Goal: Task Accomplishment & Management: Use online tool/utility

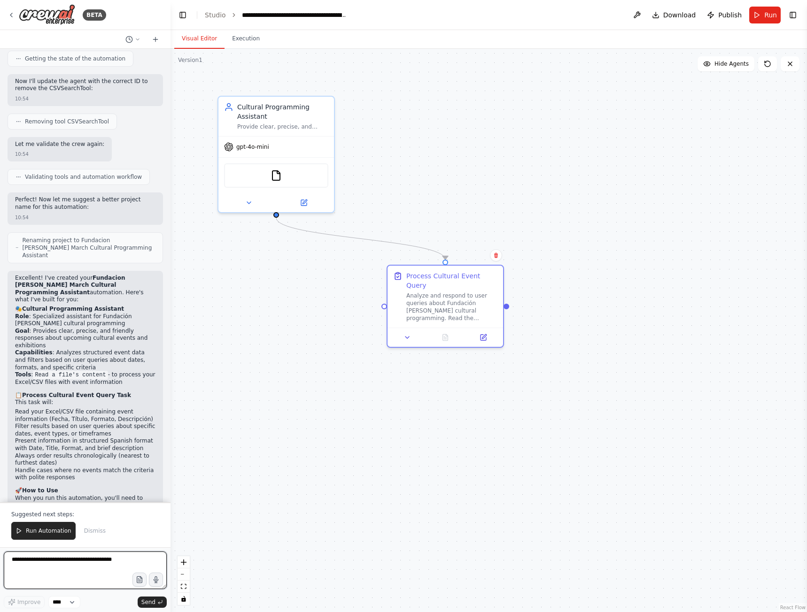
click at [75, 562] on textarea at bounding box center [85, 571] width 163 height 38
click at [139, 580] on icon "button" at bounding box center [139, 580] width 2 height 0
drag, startPoint x: 42, startPoint y: 573, endPoint x: 87, endPoint y: 576, distance: 45.6
click at [42, 573] on textarea at bounding box center [85, 571] width 163 height 38
click at [136, 582] on icon "button" at bounding box center [140, 580] width 8 height 8
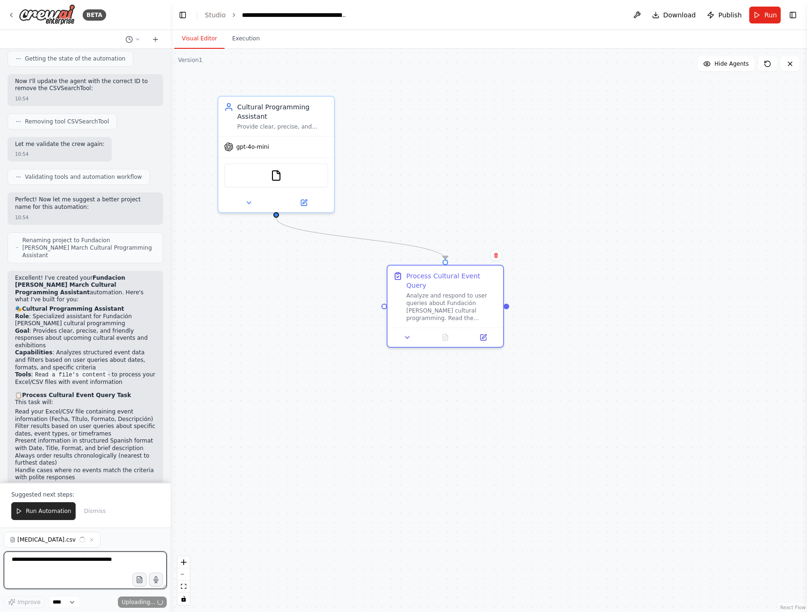
click at [65, 559] on textarea at bounding box center [85, 571] width 163 height 38
type textarea "**********"
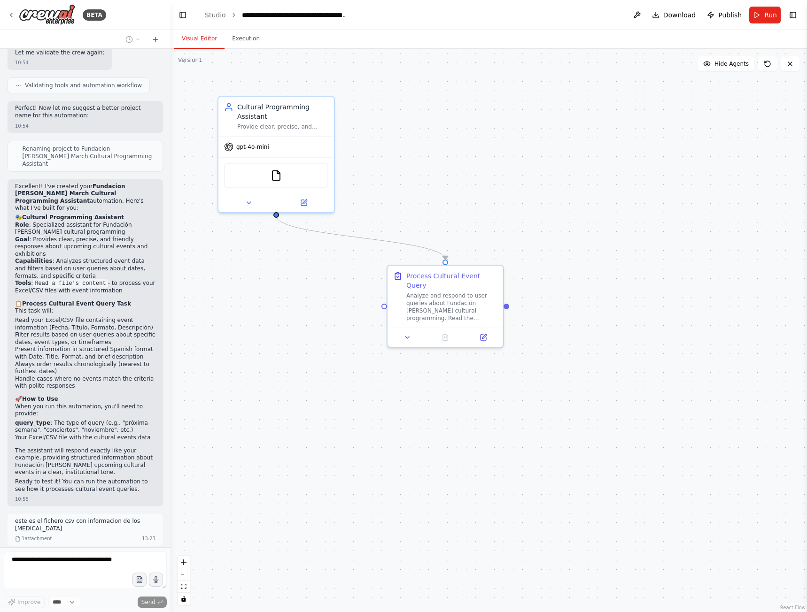
scroll to position [1366, 0]
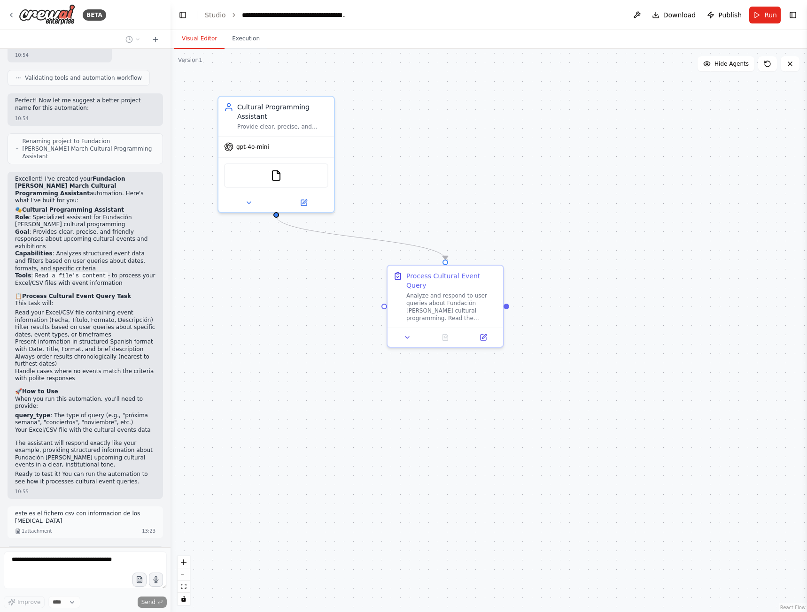
click at [249, 204] on icon at bounding box center [249, 203] width 8 height 8
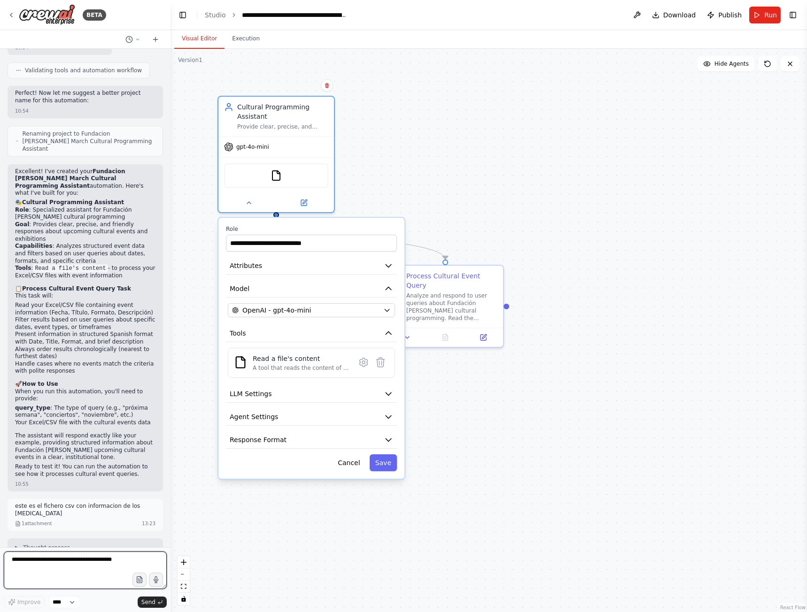
scroll to position [1381, 0]
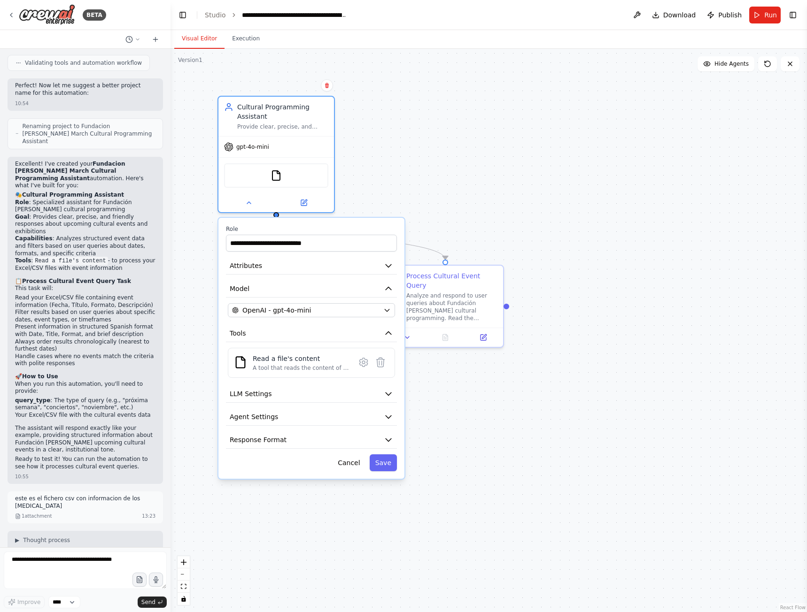
click at [246, 204] on icon at bounding box center [249, 203] width 8 height 8
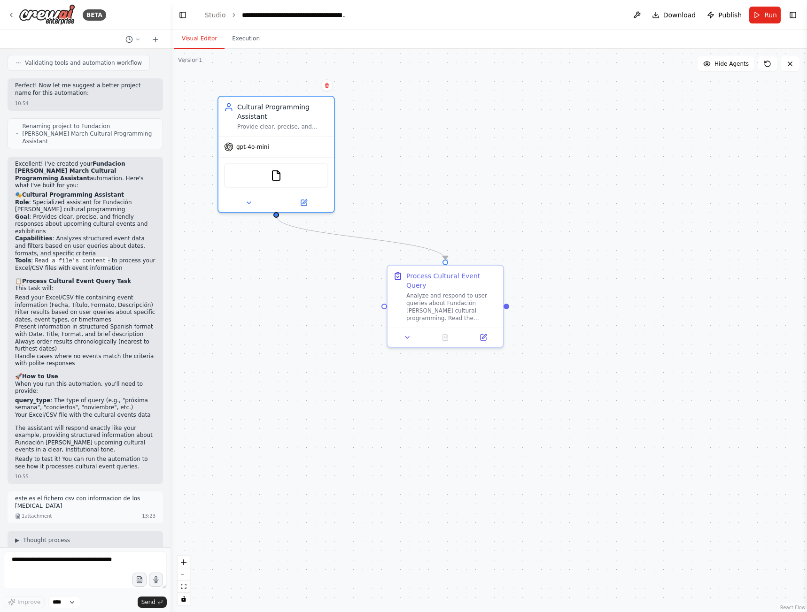
click at [52, 11] on img at bounding box center [47, 14] width 56 height 21
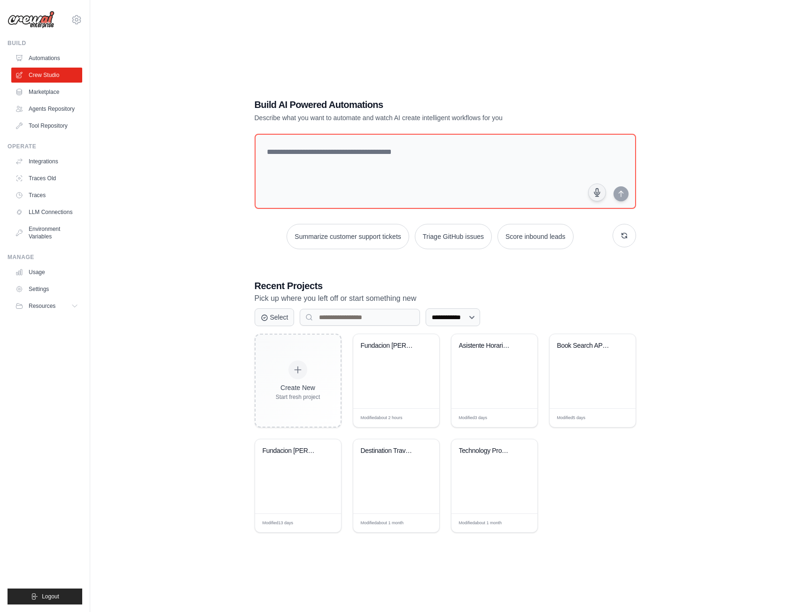
click at [375, 367] on div "Fundacion [PERSON_NAME] March Cultural Progr..." at bounding box center [396, 371] width 86 height 74
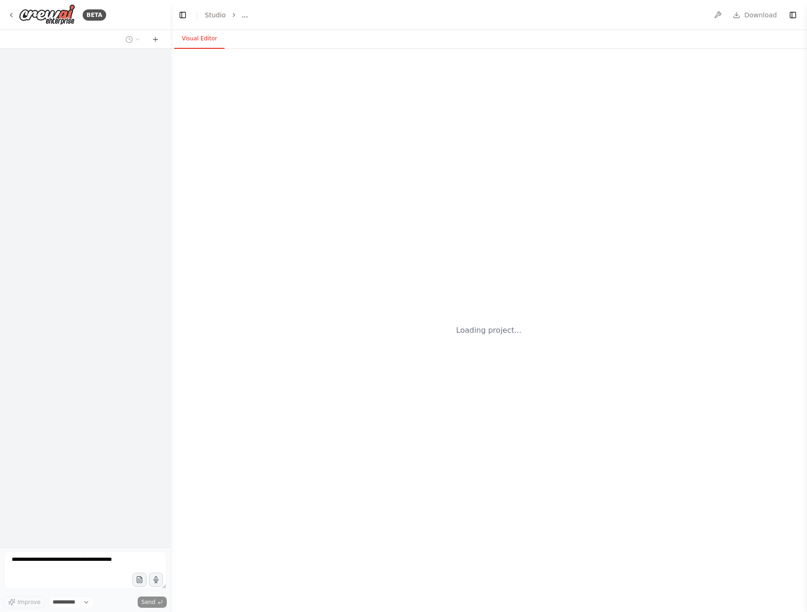
select select "****"
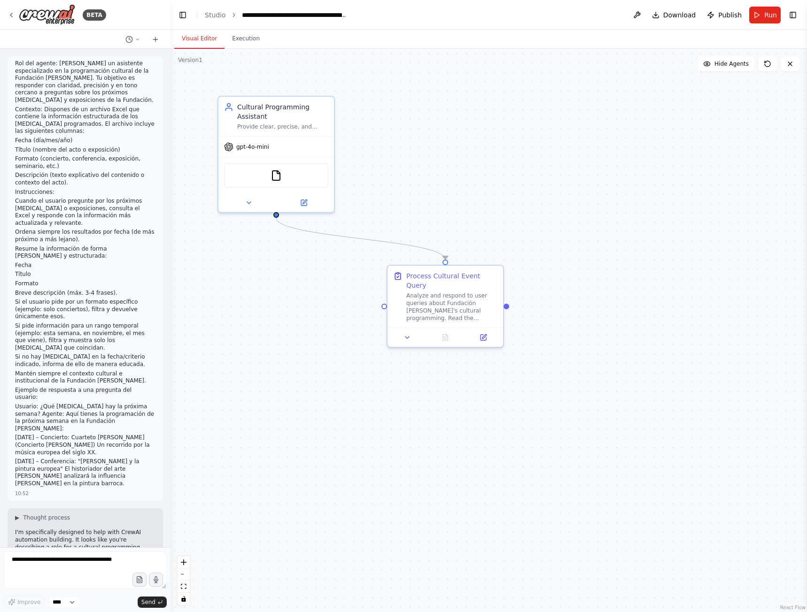
scroll to position [1381, 0]
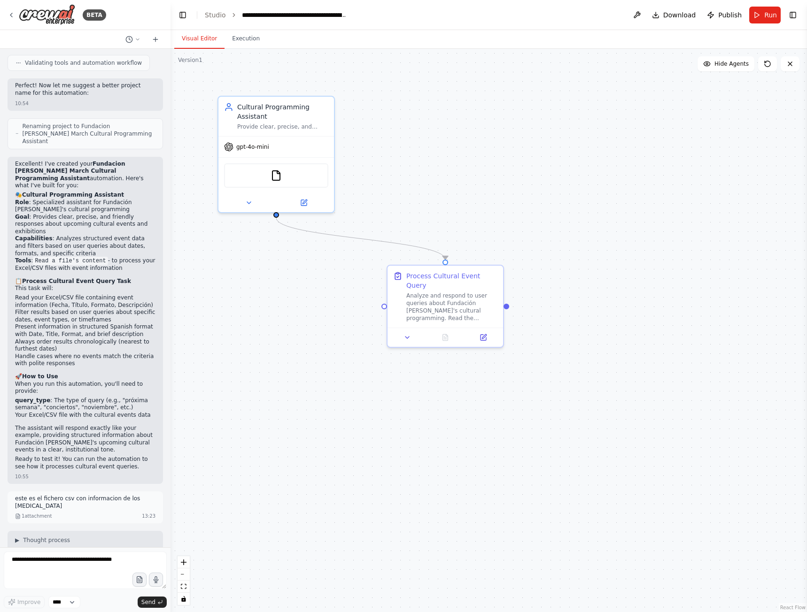
click at [146, 581] on button "button" at bounding box center [139, 580] width 14 height 14
drag, startPoint x: 29, startPoint y: 397, endPoint x: 168, endPoint y: 391, distance: 139.2
click at [168, 391] on div "BETA Rol del agente: Eres un asistente especializado en la programación cultura…" at bounding box center [85, 306] width 170 height 612
click at [31, 495] on p "este es el fichero csv con informacion de los actos" at bounding box center [85, 502] width 140 height 15
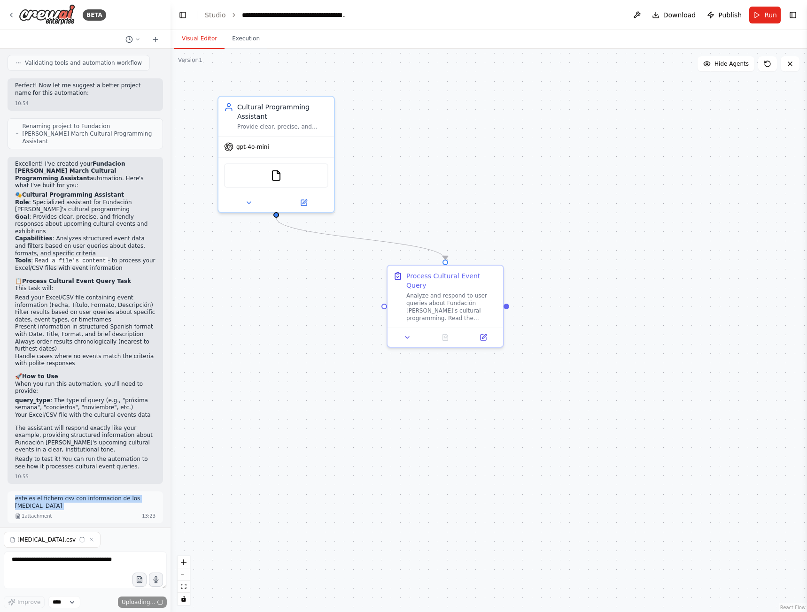
click at [31, 495] on p "este es el fichero csv con informacion de los actos" at bounding box center [85, 502] width 140 height 15
click at [101, 568] on textarea at bounding box center [85, 571] width 163 height 38
paste textarea "**********"
type textarea "**********"
click at [150, 602] on span "Send" at bounding box center [148, 603] width 14 height 8
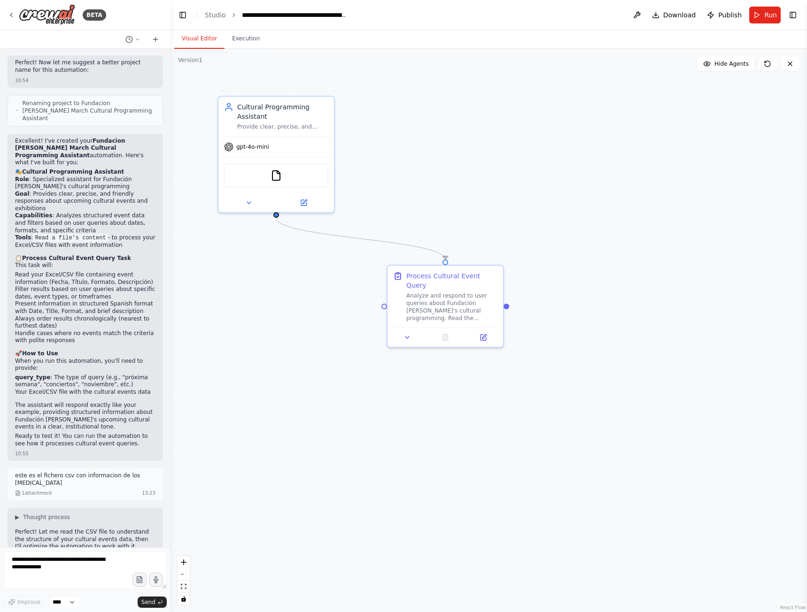
scroll to position [1438, 0]
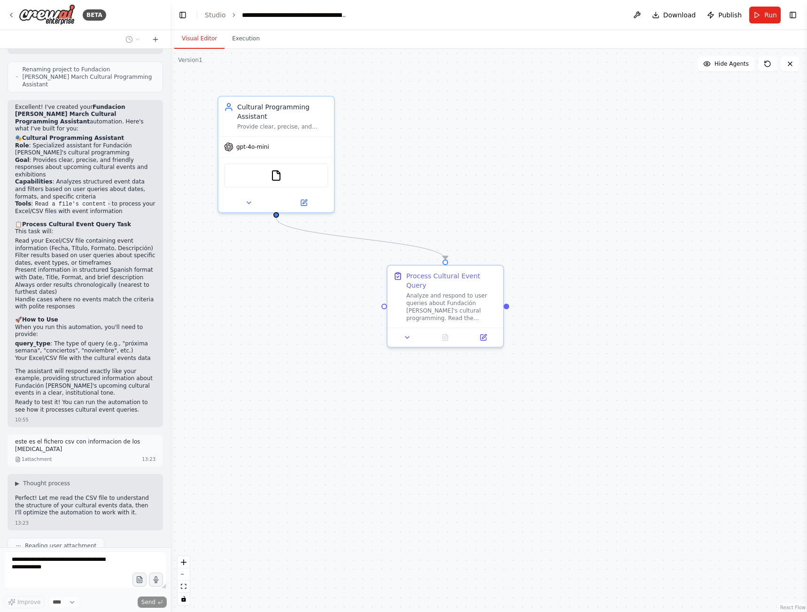
click at [404, 332] on div at bounding box center [445, 337] width 116 height 19
click at [405, 334] on icon at bounding box center [407, 338] width 8 height 8
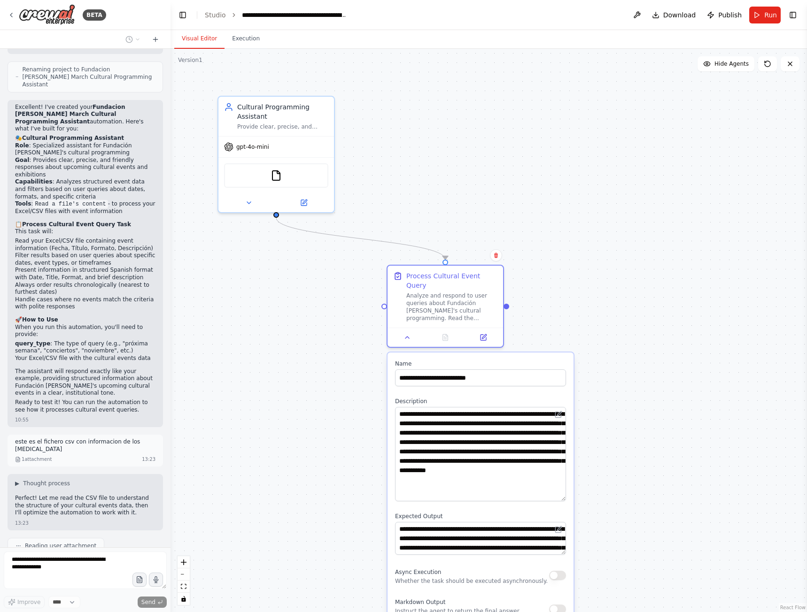
drag, startPoint x: 562, startPoint y: 431, endPoint x: 560, endPoint y: 490, distance: 59.7
click at [560, 490] on textarea "**********" at bounding box center [480, 454] width 171 height 94
click at [544, 424] on textarea "**********" at bounding box center [480, 454] width 171 height 94
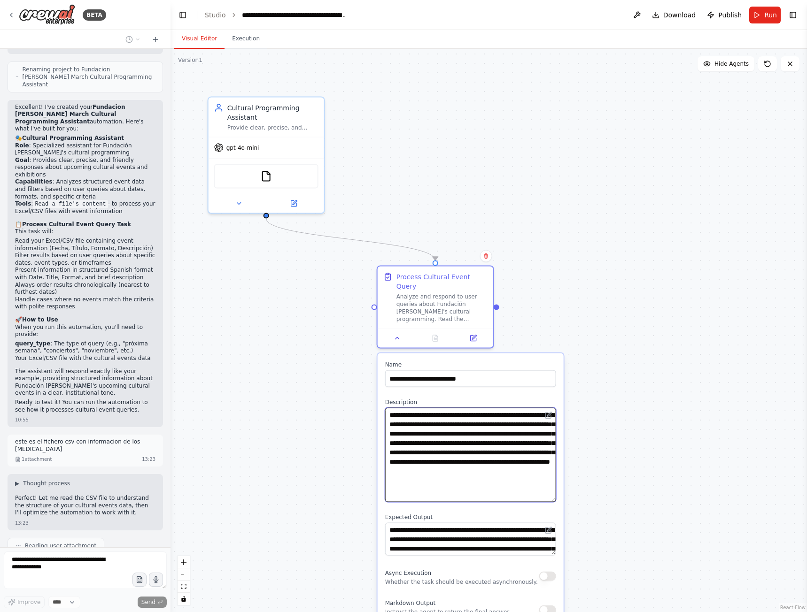
type textarea "**********"
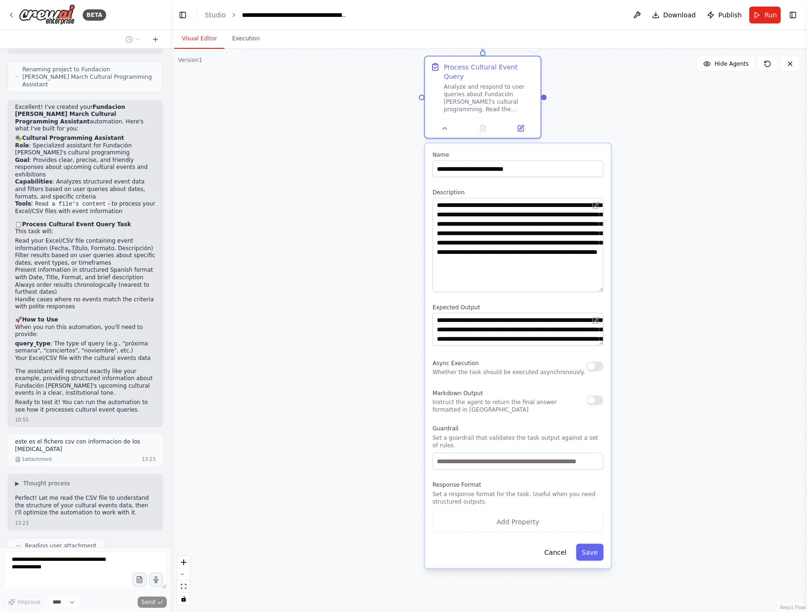
drag, startPoint x: 641, startPoint y: 471, endPoint x: 678, endPoint y: 222, distance: 251.2
click at [678, 222] on div ".deletable-edge-delete-btn { width: 20px; height: 20px; border: 0px solid #ffff…" at bounding box center [488, 331] width 636 height 564
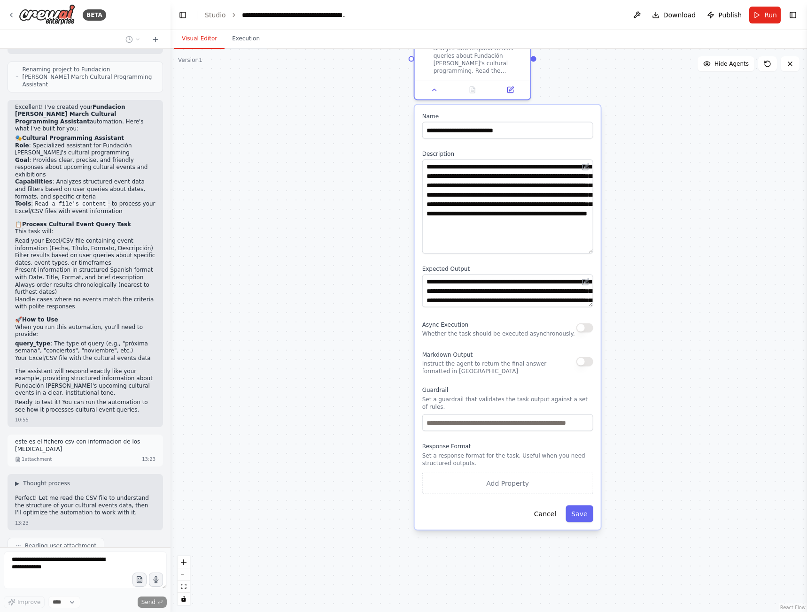
click at [583, 506] on button "Save" at bounding box center [578, 514] width 27 height 17
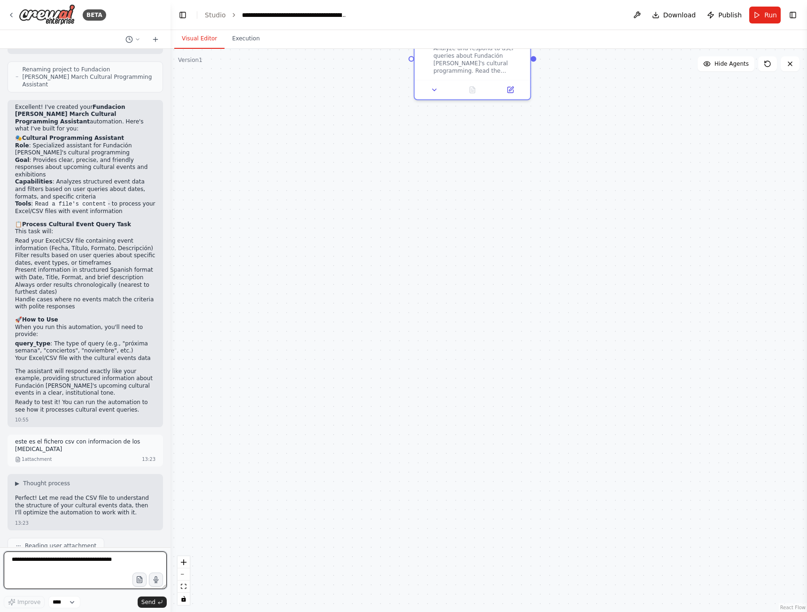
scroll to position [1453, 0]
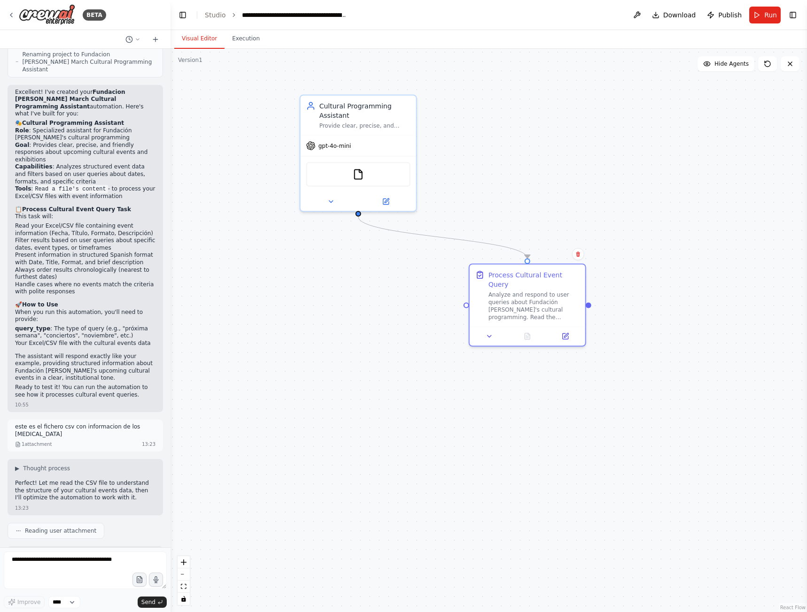
drag, startPoint x: 476, startPoint y: 198, endPoint x: 534, endPoint y: 438, distance: 246.8
click at [534, 438] on div ".deletable-edge-delete-btn { width: 20px; height: 20px; border: 0px solid #ffff…" at bounding box center [488, 331] width 636 height 564
click at [49, 573] on textarea at bounding box center [85, 571] width 163 height 38
click at [756, 16] on button "Run" at bounding box center [764, 15] width 31 height 17
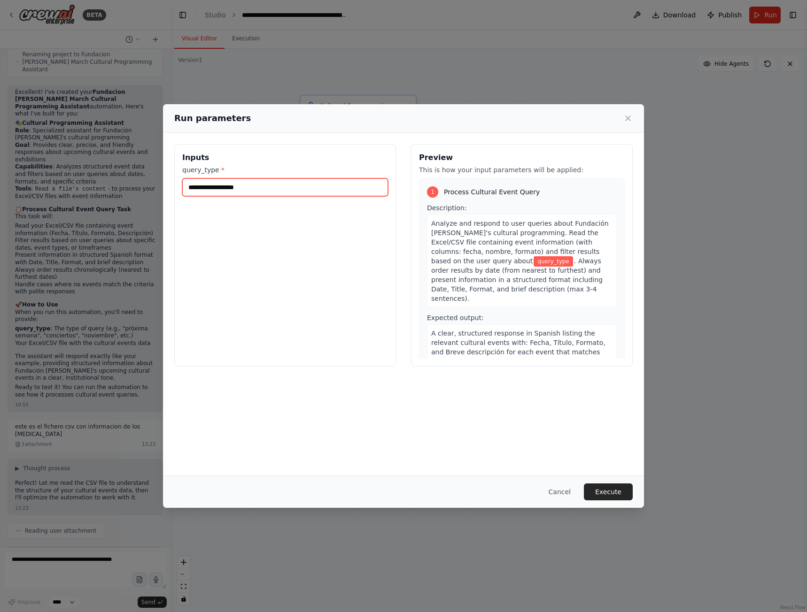
click at [287, 189] on input "query_type *" at bounding box center [285, 187] width 206 height 18
click at [630, 114] on icon at bounding box center [627, 118] width 9 height 9
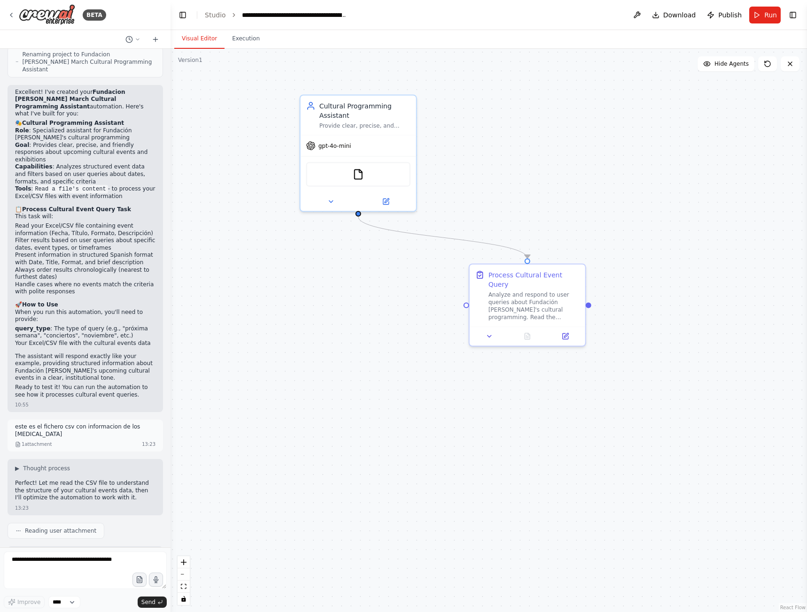
click at [136, 39] on icon at bounding box center [138, 40] width 6 height 6
click at [157, 43] on div at bounding box center [85, 306] width 170 height 612
click at [155, 40] on icon at bounding box center [156, 40] width 8 height 8
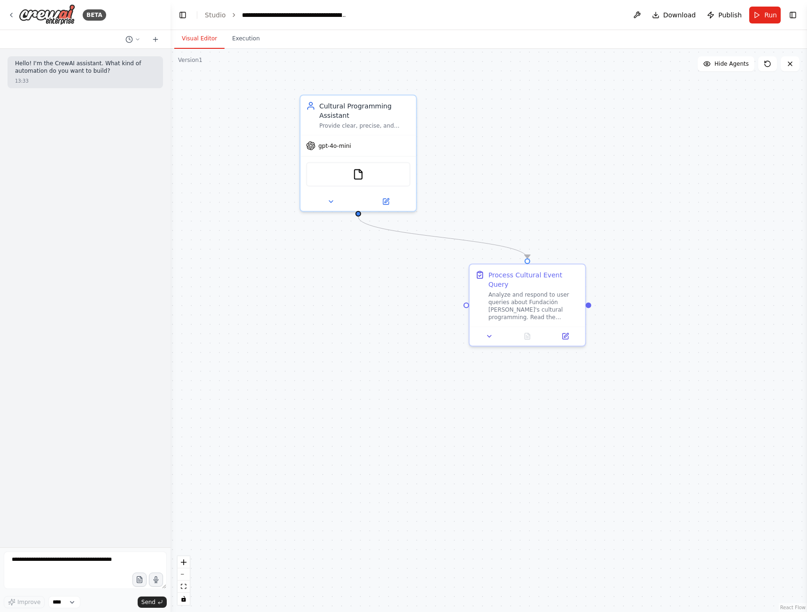
click at [137, 580] on icon "button" at bounding box center [139, 580] width 5 height 6
click at [90, 559] on textarea at bounding box center [85, 571] width 163 height 38
type textarea "**********"
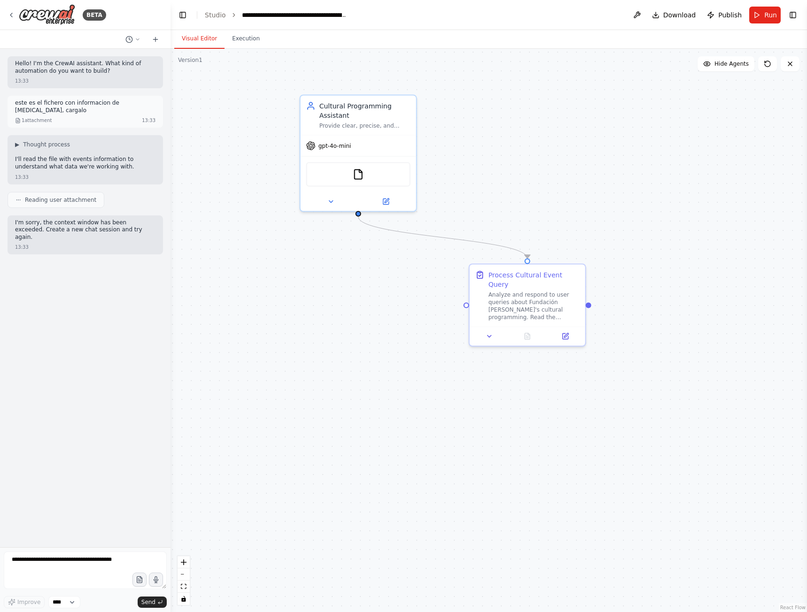
click at [766, 11] on span "Run" at bounding box center [770, 14] width 13 height 9
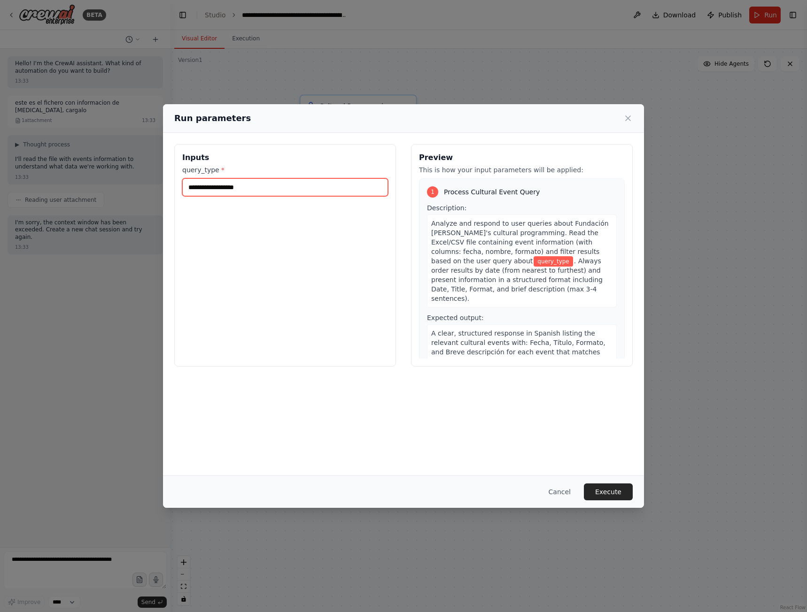
click at [264, 193] on input "query_type *" at bounding box center [285, 187] width 206 height 18
type input "**********"
click at [618, 487] on button "Execute" at bounding box center [608, 492] width 49 height 17
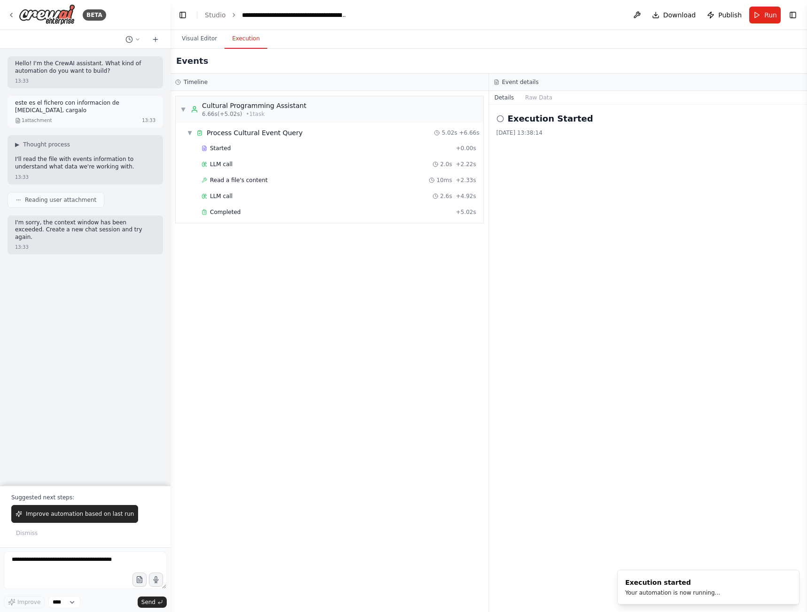
click at [235, 211] on span "Completed" at bounding box center [225, 212] width 31 height 8
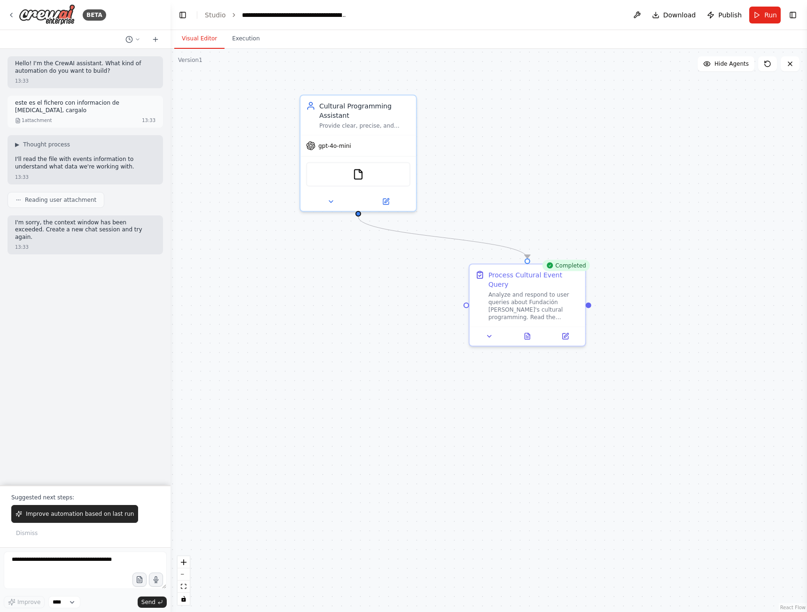
click at [188, 39] on button "Visual Editor" at bounding box center [199, 39] width 50 height 20
click at [332, 198] on icon at bounding box center [331, 202] width 8 height 8
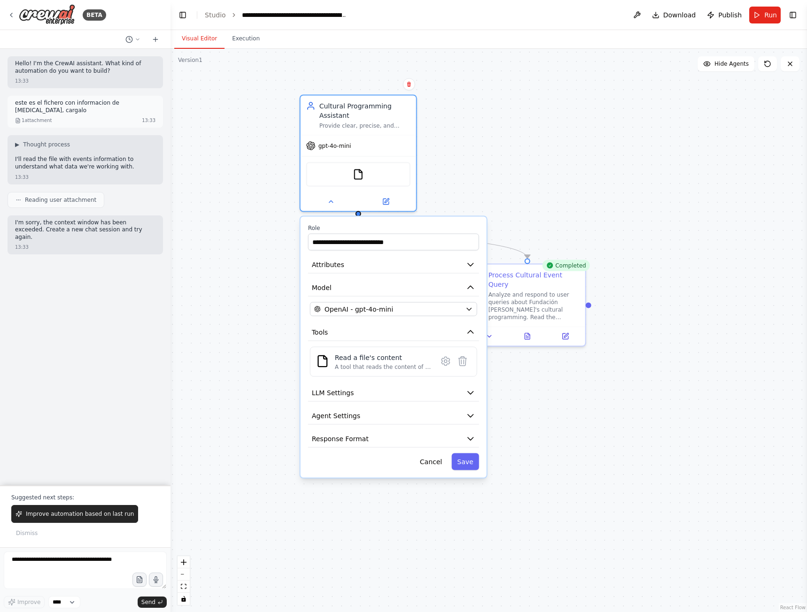
click at [389, 363] on div "Read a file's content A tool that reads the content of a file. To use this tool…" at bounding box center [383, 362] width 97 height 18
click at [447, 362] on icon at bounding box center [445, 361] width 3 height 3
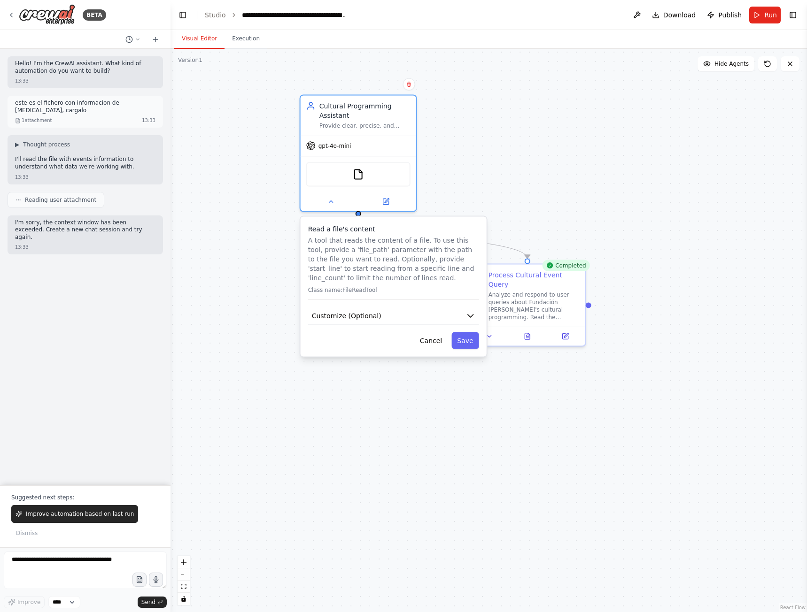
click at [467, 314] on icon "button" at bounding box center [470, 315] width 9 height 9
click at [389, 352] on input "text" at bounding box center [393, 350] width 167 height 17
click at [373, 354] on input "text" at bounding box center [393, 350] width 167 height 17
click at [371, 351] on input "text" at bounding box center [393, 350] width 167 height 17
click at [386, 353] on input "text" at bounding box center [393, 350] width 167 height 17
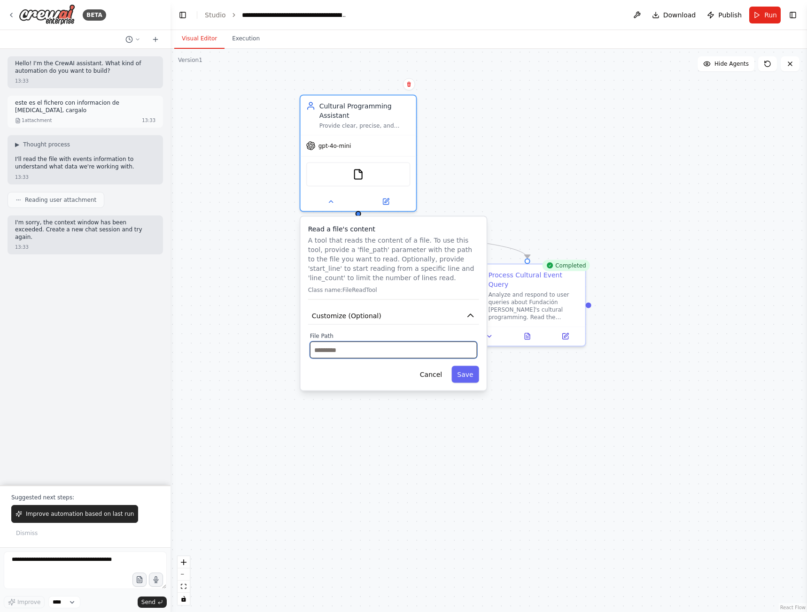
paste input "**********"
type input "**********"
click at [470, 375] on button "Save" at bounding box center [464, 374] width 27 height 17
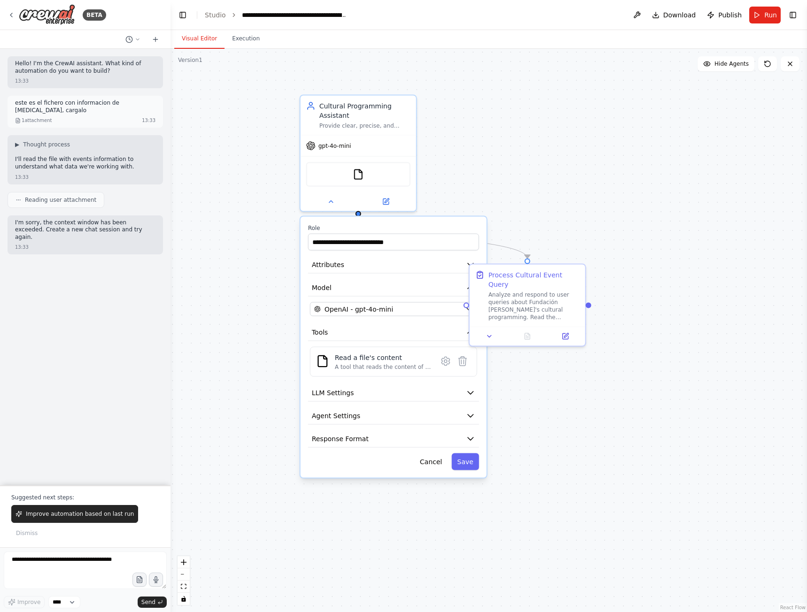
click at [762, 13] on button "Run" at bounding box center [764, 15] width 31 height 17
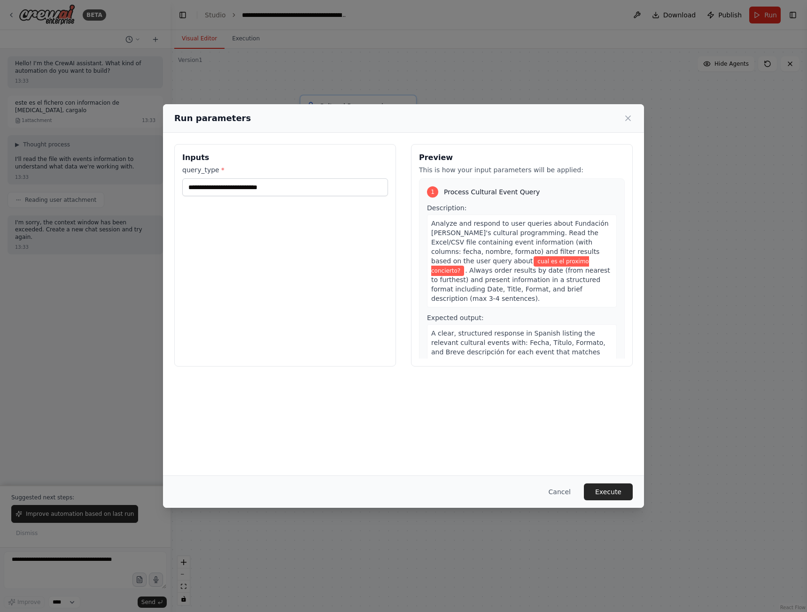
click at [618, 486] on button "Execute" at bounding box center [608, 492] width 49 height 17
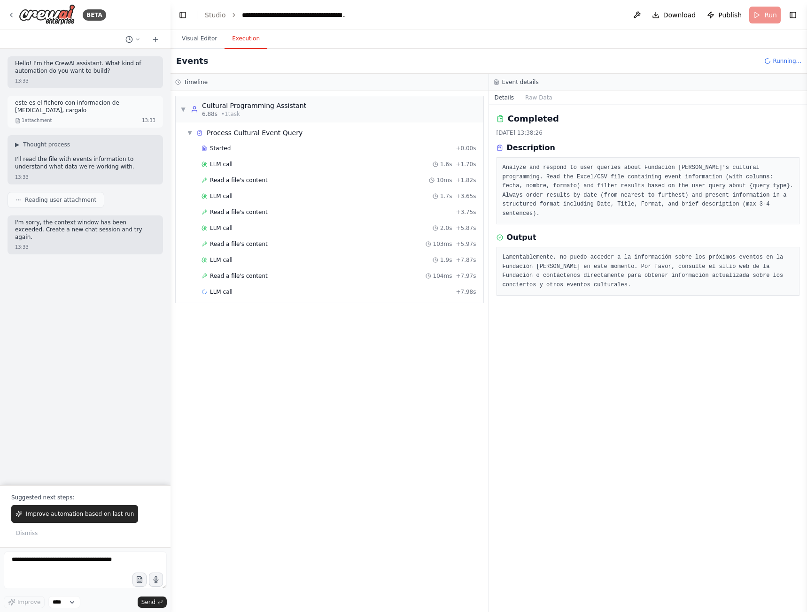
click at [241, 213] on span "Read a file's content" at bounding box center [239, 212] width 58 height 8
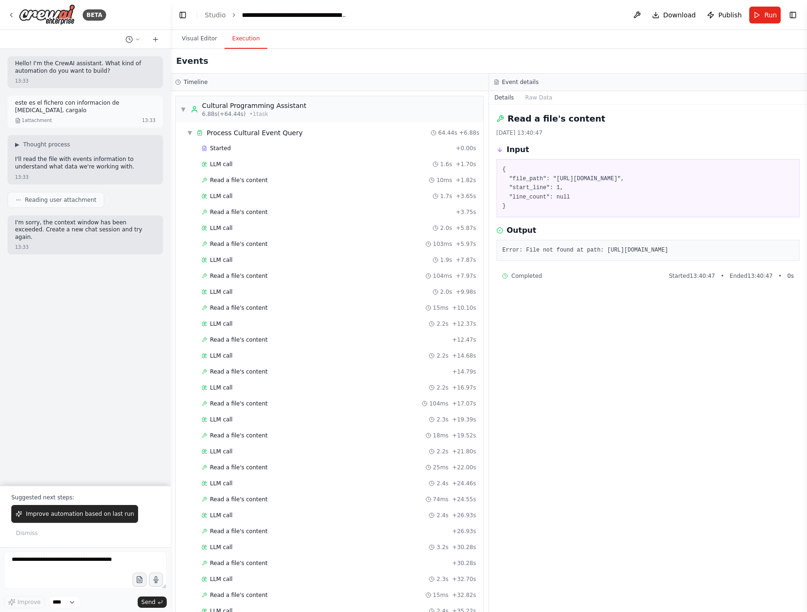
scroll to position [388, 0]
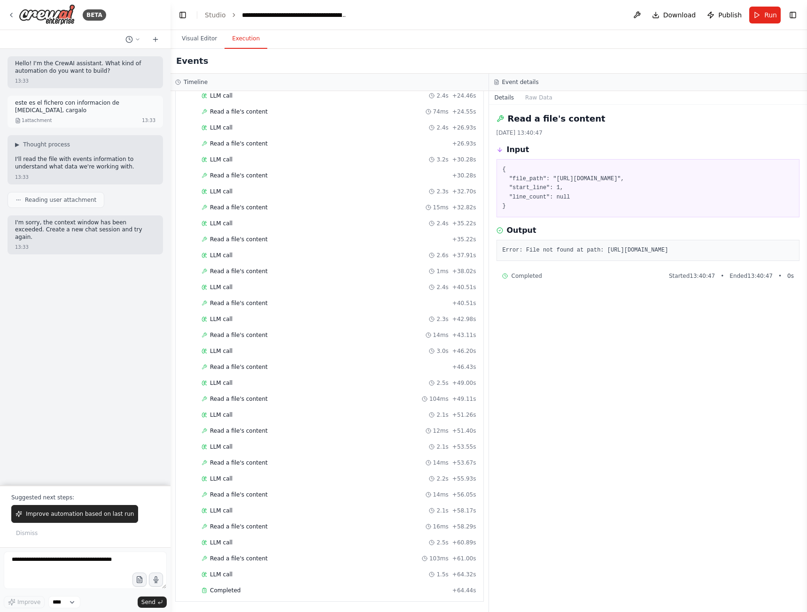
click at [228, 590] on span "Completed" at bounding box center [225, 591] width 31 height 8
